Goal: Check status: Check status

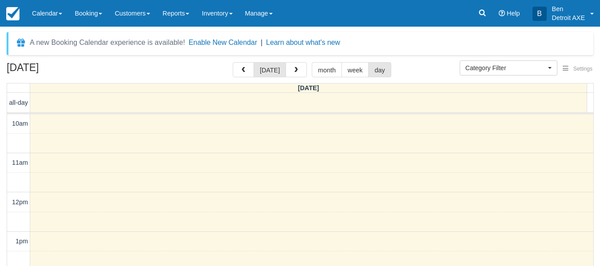
select select
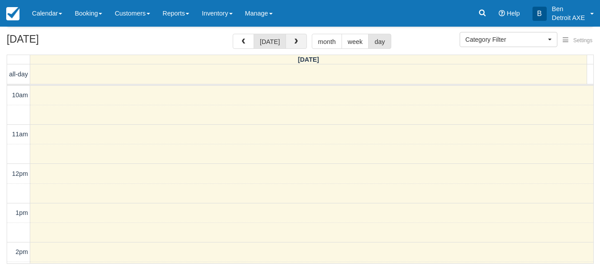
click at [296, 48] on button "button" at bounding box center [295, 41] width 21 height 15
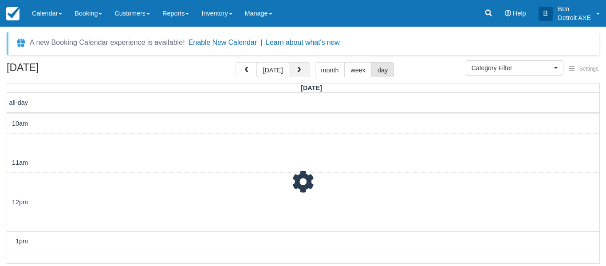
scroll to position [197, 0]
click at [296, 48] on div "A new Booking Calendar experience is available! Enable New Calendar | Learn abo…" at bounding box center [185, 43] width 310 height 12
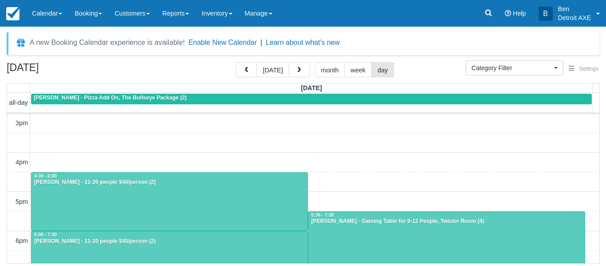
click at [291, 82] on div "September 10, 2025 today month week day Wednesday all-day Kim Szlachetka - Pizz…" at bounding box center [303, 162] width 606 height 201
click at [291, 76] on button "button" at bounding box center [299, 69] width 21 height 15
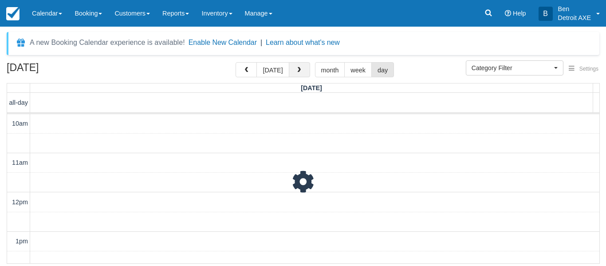
scroll to position [197, 0]
click at [291, 76] on button "button" at bounding box center [299, 69] width 21 height 15
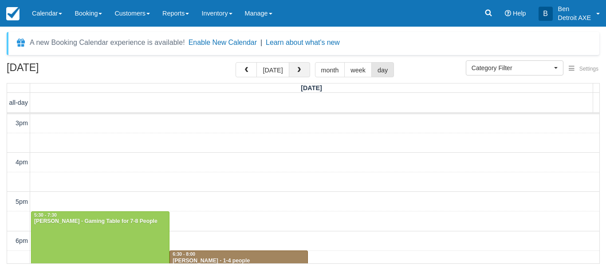
click at [291, 76] on button "button" at bounding box center [299, 69] width 21 height 15
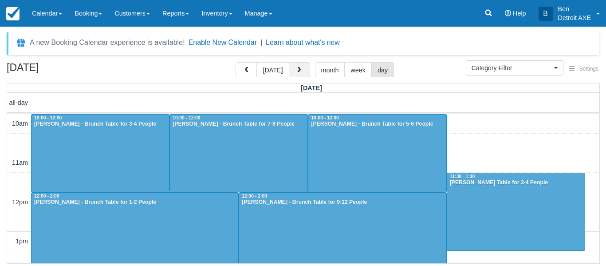
click at [299, 71] on span "button" at bounding box center [299, 70] width 6 height 6
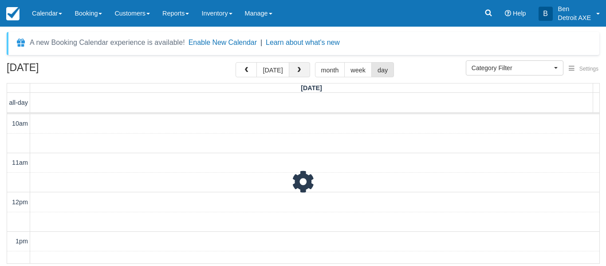
scroll to position [197, 0]
click at [299, 71] on span "button" at bounding box center [299, 70] width 6 height 6
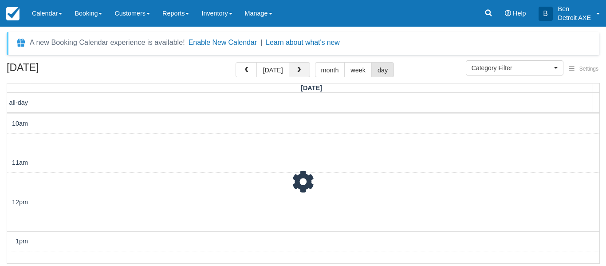
scroll to position [197, 0]
click at [299, 71] on span "button" at bounding box center [299, 70] width 6 height 6
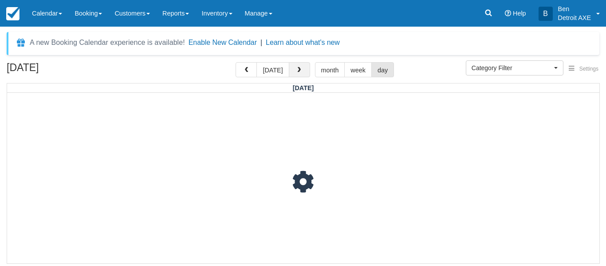
click at [299, 71] on span "button" at bounding box center [299, 70] width 6 height 6
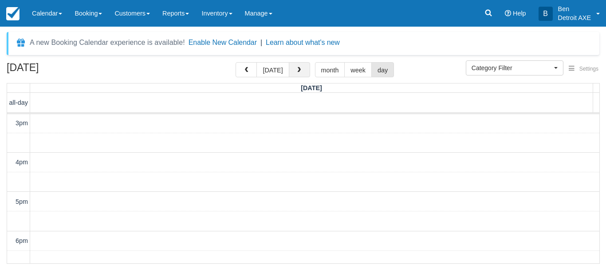
click at [299, 71] on span "button" at bounding box center [299, 70] width 6 height 6
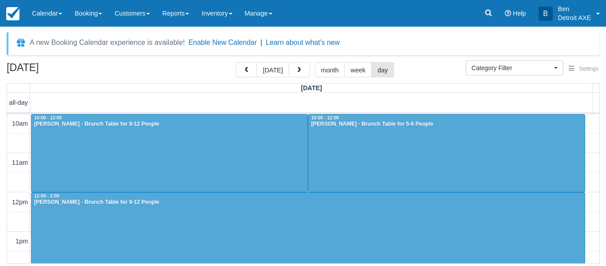
click at [179, 87] on th "[DATE]" at bounding box center [311, 87] width 563 height 9
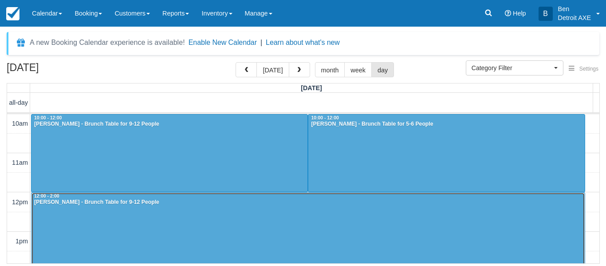
click at [379, 199] on div "[PERSON_NAME] - Brunch Table for 9-12 People" at bounding box center [308, 202] width 549 height 7
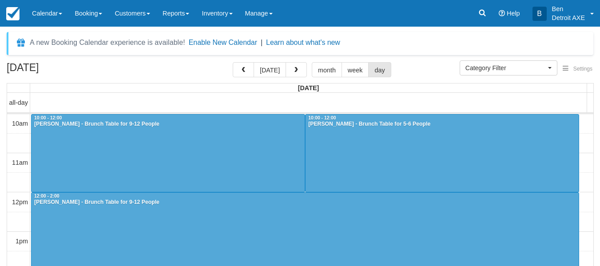
select select
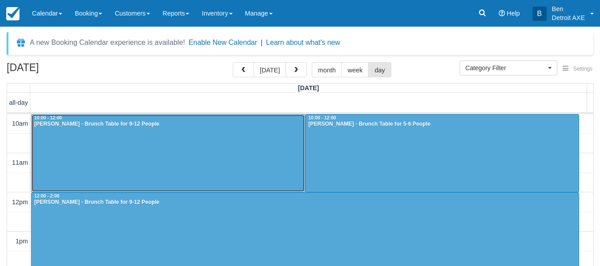
click at [163, 138] on div at bounding box center [168, 152] width 273 height 77
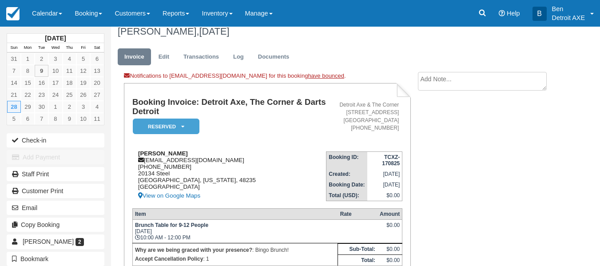
scroll to position [64, 0]
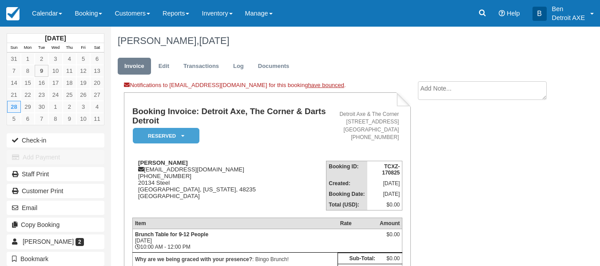
scroll to position [59, 0]
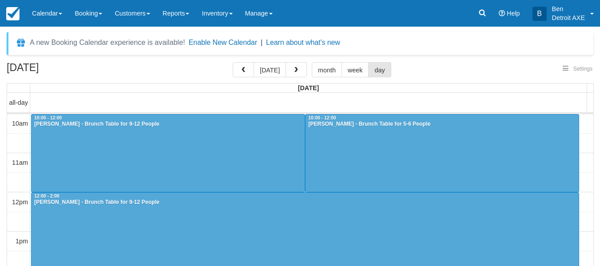
select select
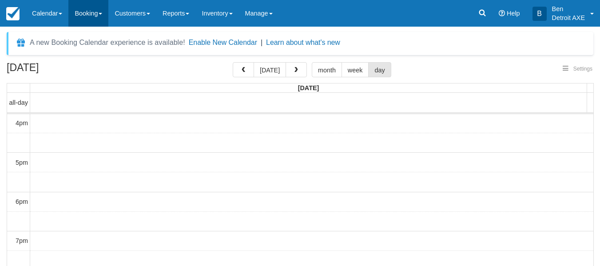
select select
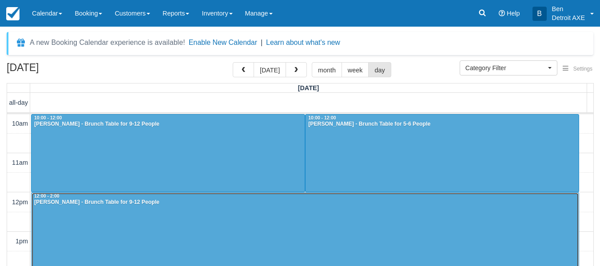
click at [154, 202] on div "[PERSON_NAME] - Brunch Table for 9-12 People" at bounding box center [305, 202] width 542 height 7
click at [187, 215] on div at bounding box center [305, 232] width 547 height 78
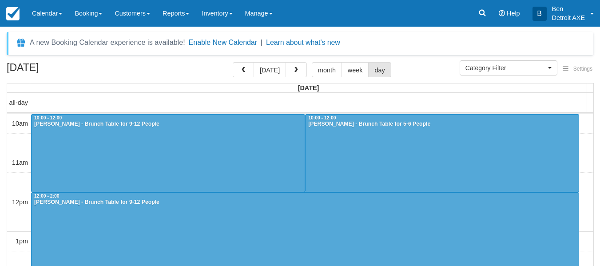
select select
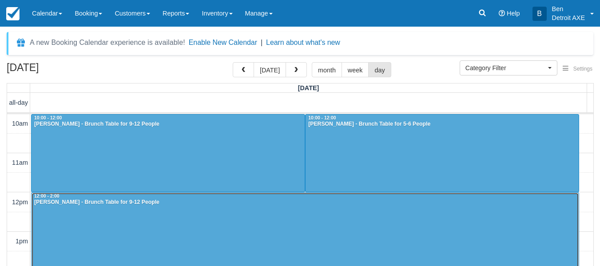
click at [101, 204] on div "Charlita Givan - Brunch Table for 9-12 People" at bounding box center [305, 202] width 542 height 7
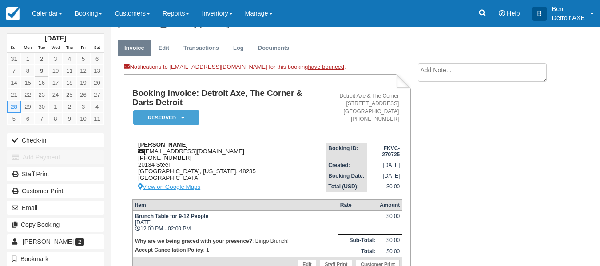
scroll to position [65, 0]
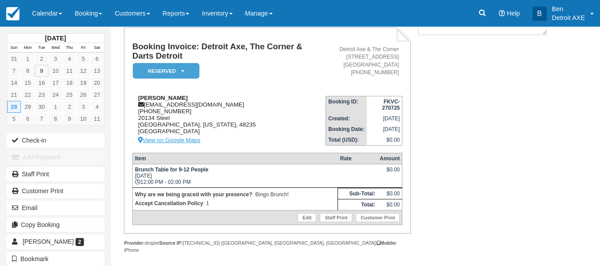
click at [298, 199] on p "Accept Cancellation Policy : 1" at bounding box center [235, 203] width 200 height 9
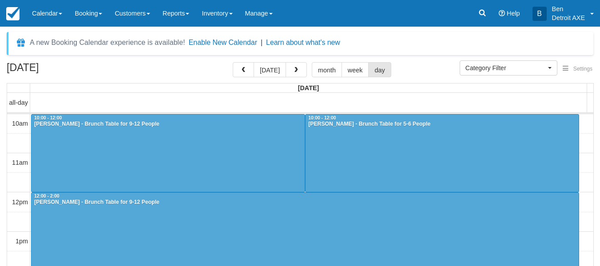
select select
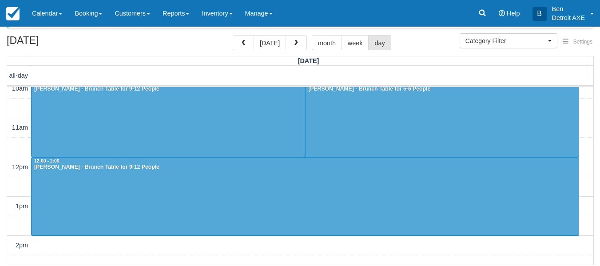
scroll to position [28, 0]
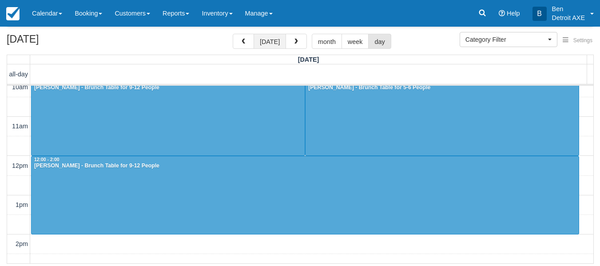
click at [271, 39] on button "[DATE]" at bounding box center [269, 41] width 32 height 15
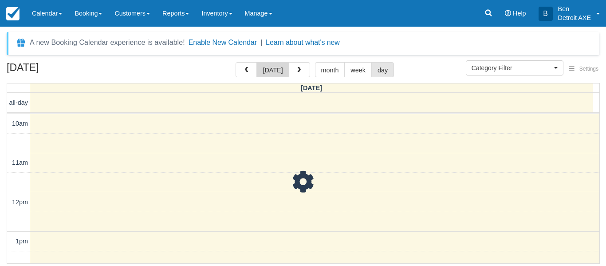
scroll to position [236, 0]
click at [271, 39] on link "Learn about what's new" at bounding box center [303, 43] width 74 height 8
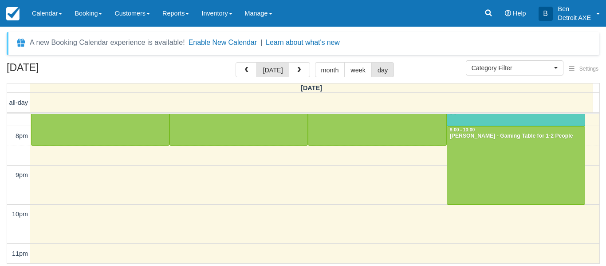
scroll to position [270, 0]
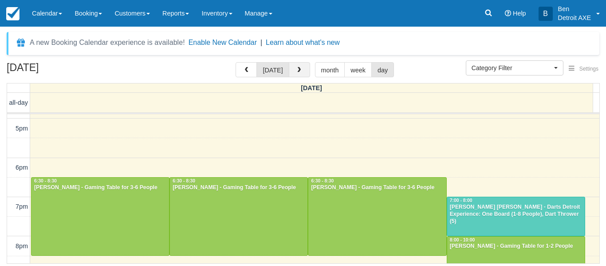
click at [289, 76] on button "button" at bounding box center [299, 69] width 21 height 15
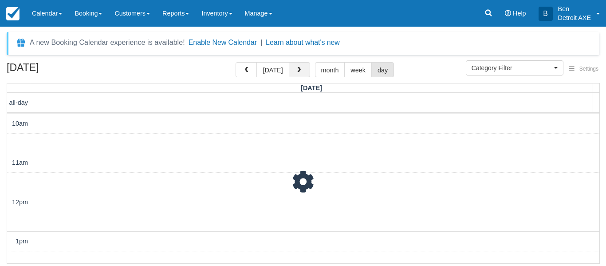
click at [289, 76] on button "button" at bounding box center [299, 69] width 21 height 15
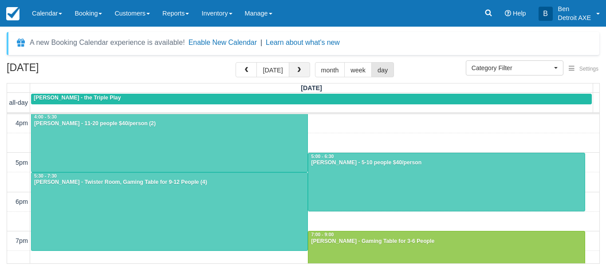
click at [289, 76] on button "button" at bounding box center [299, 69] width 21 height 15
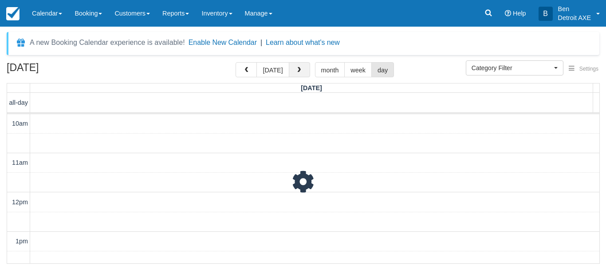
scroll to position [236, 0]
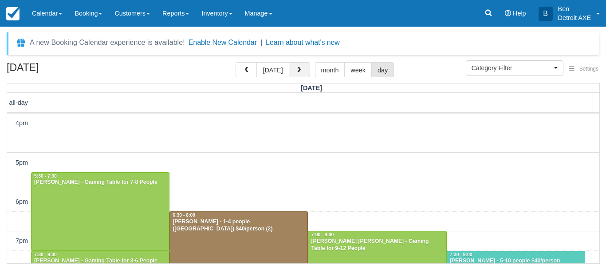
click at [289, 76] on button "button" at bounding box center [299, 69] width 21 height 15
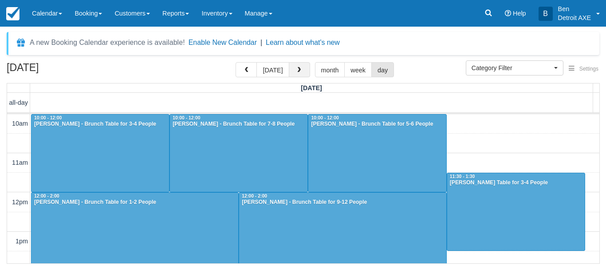
scroll to position [236, 0]
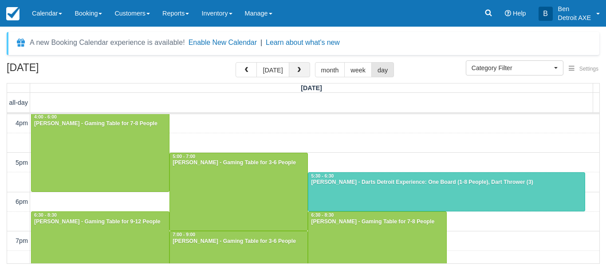
click at [289, 76] on button "button" at bounding box center [299, 69] width 21 height 15
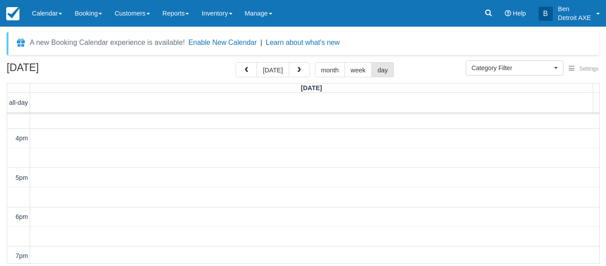
scroll to position [221, 0]
